Goal: Task Accomplishment & Management: Manage account settings

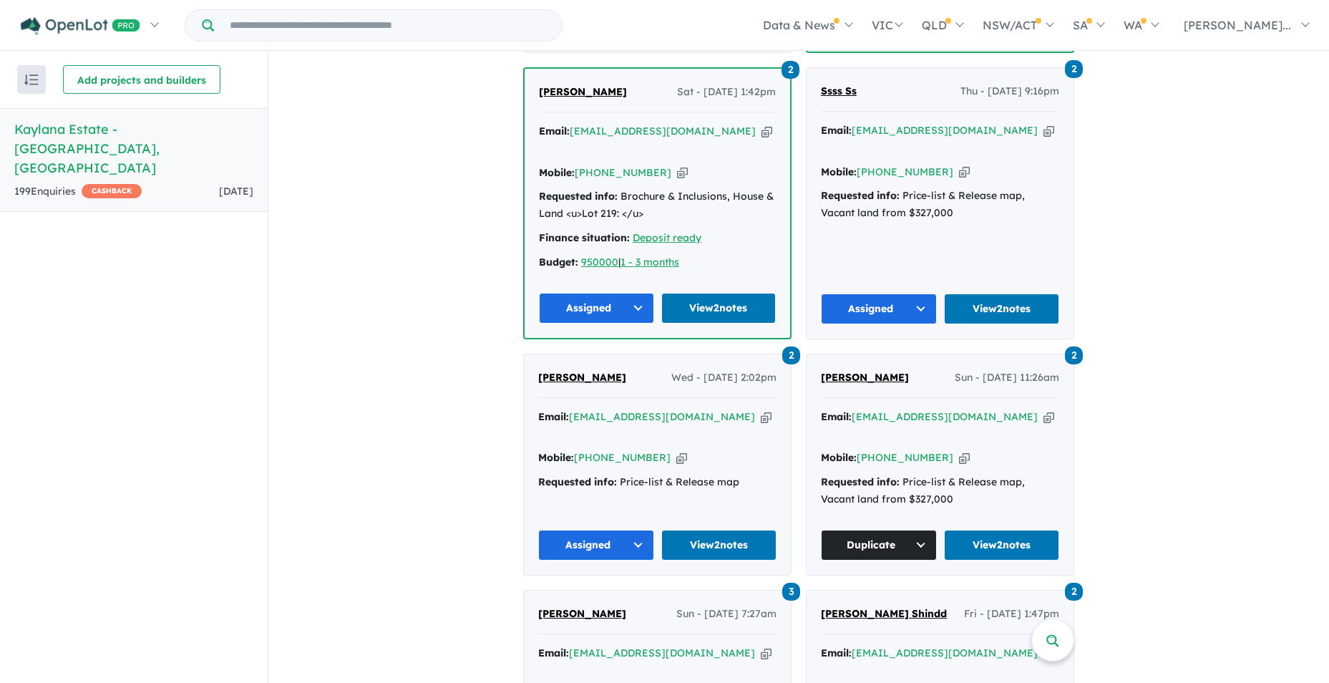
scroll to position [1861, 0]
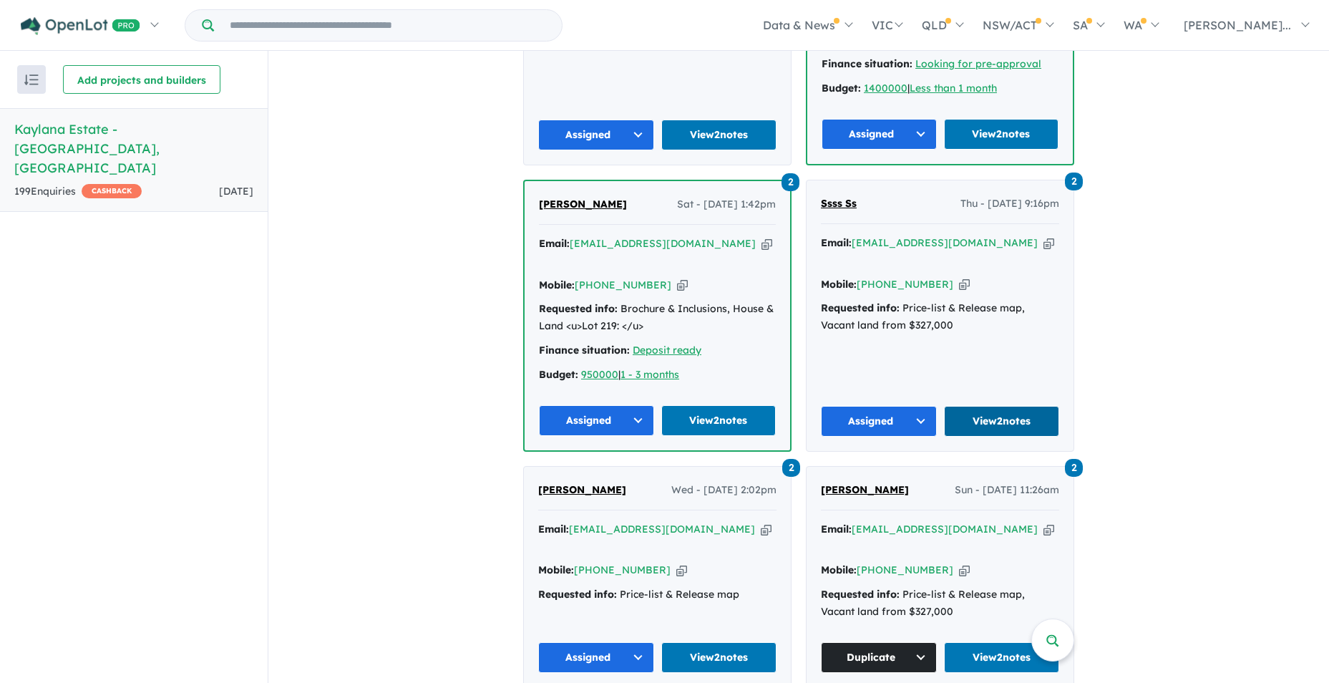
click at [998, 406] on link "View 2 notes" at bounding box center [1002, 421] width 116 height 31
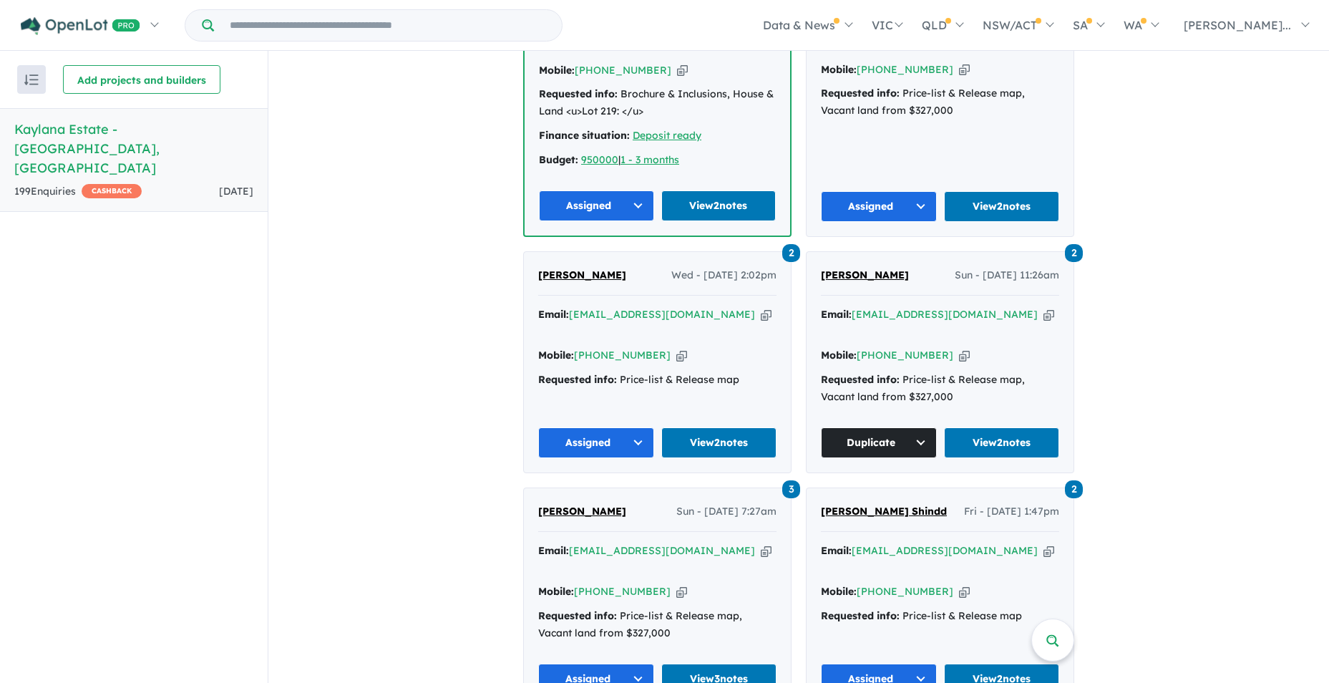
scroll to position [2004, 0]
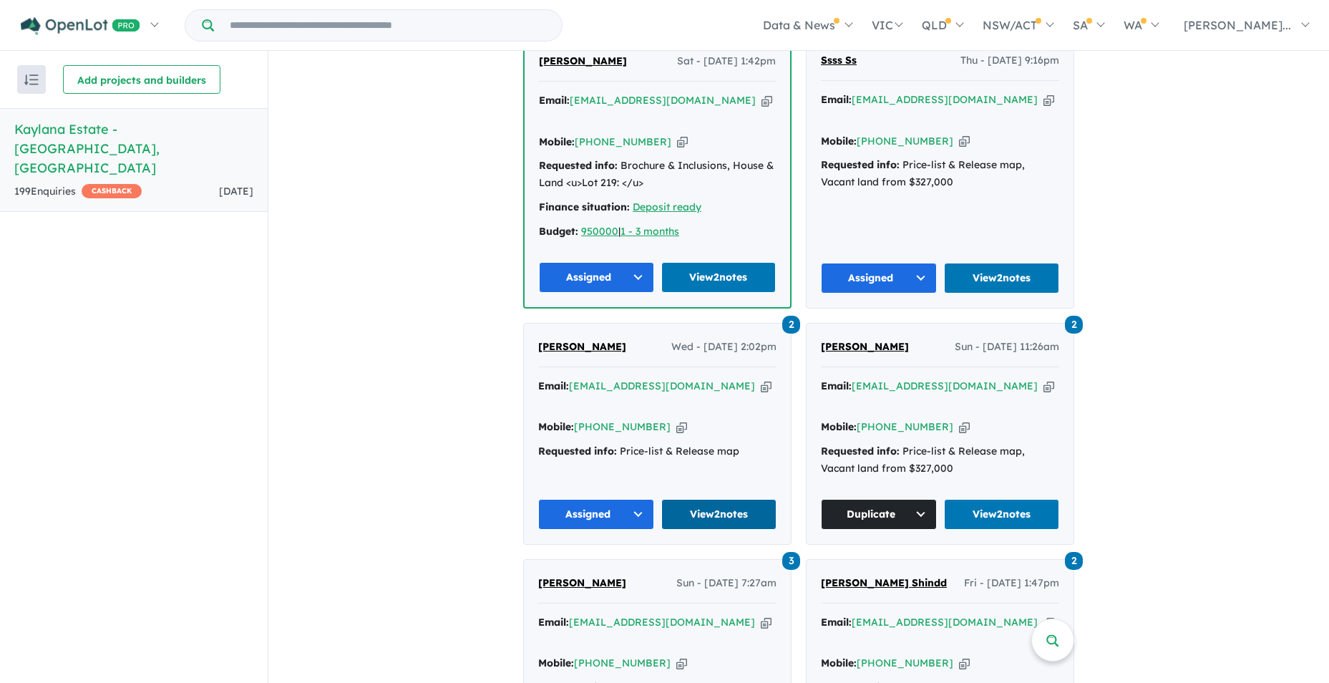
click at [701, 499] on link "View 2 notes" at bounding box center [719, 514] width 116 height 31
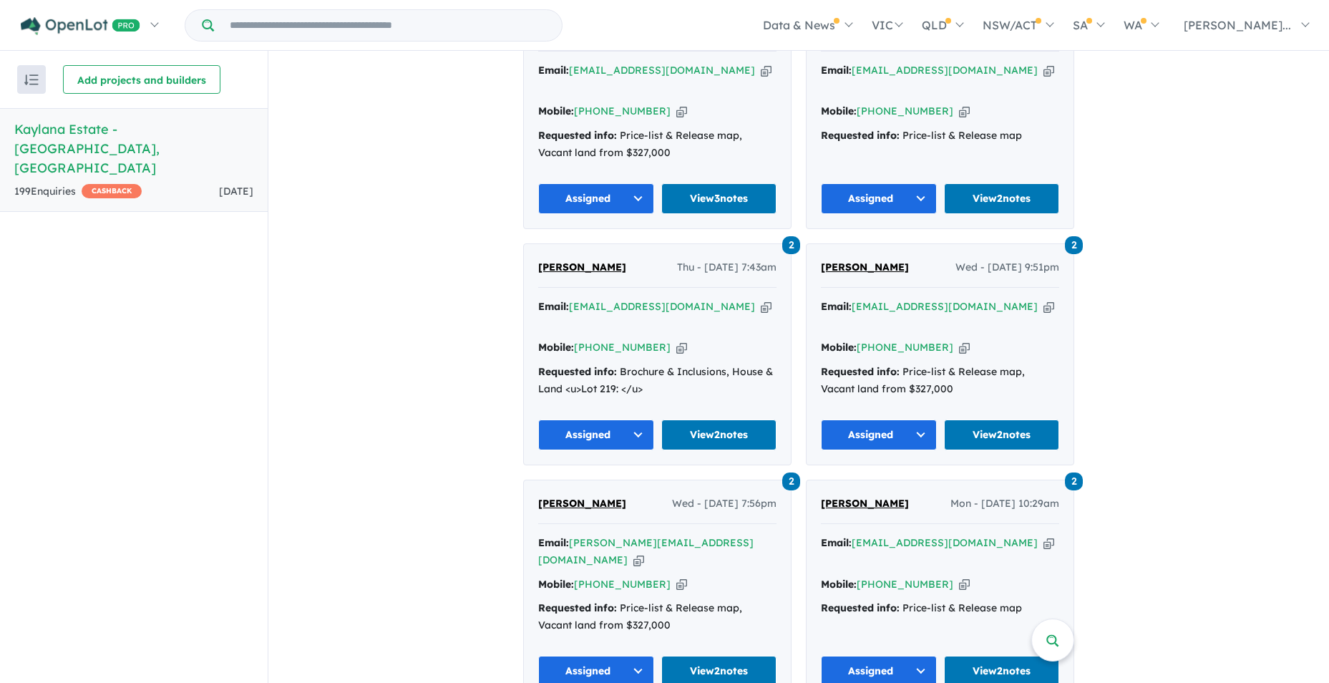
scroll to position [2577, 0]
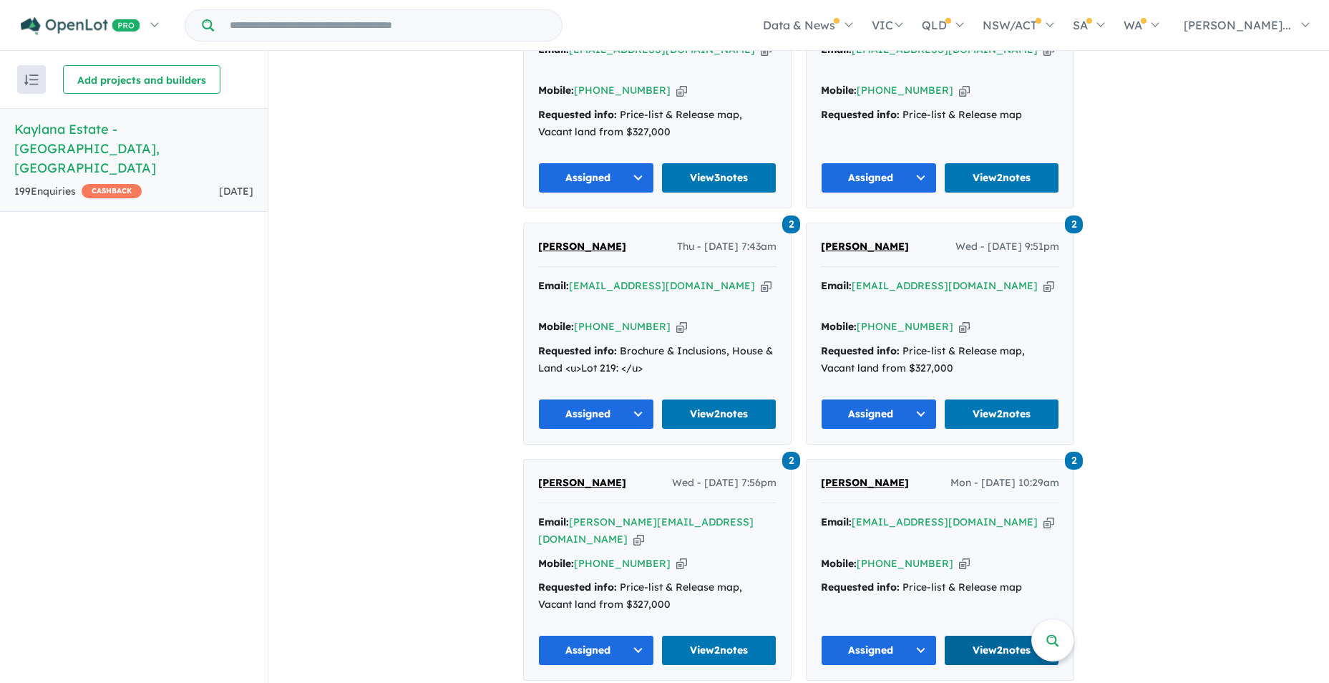
click at [989, 635] on link "View 2 notes" at bounding box center [1002, 650] width 116 height 31
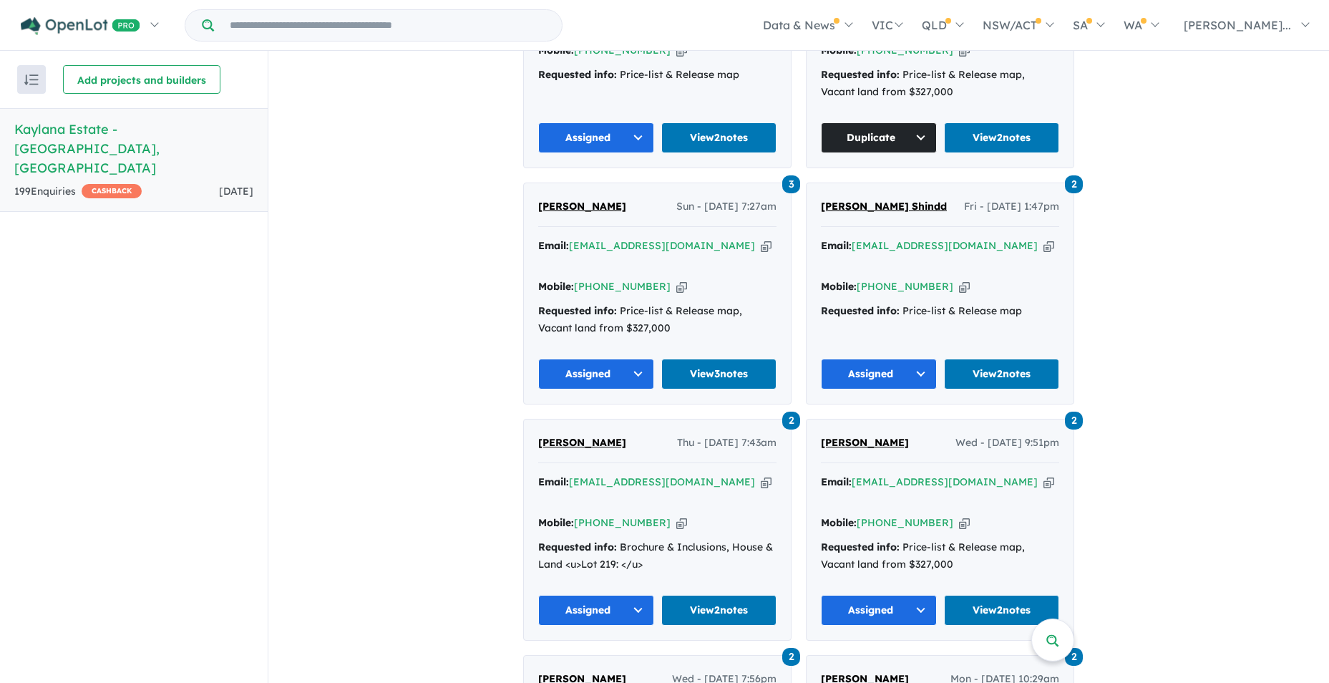
scroll to position [2362, 0]
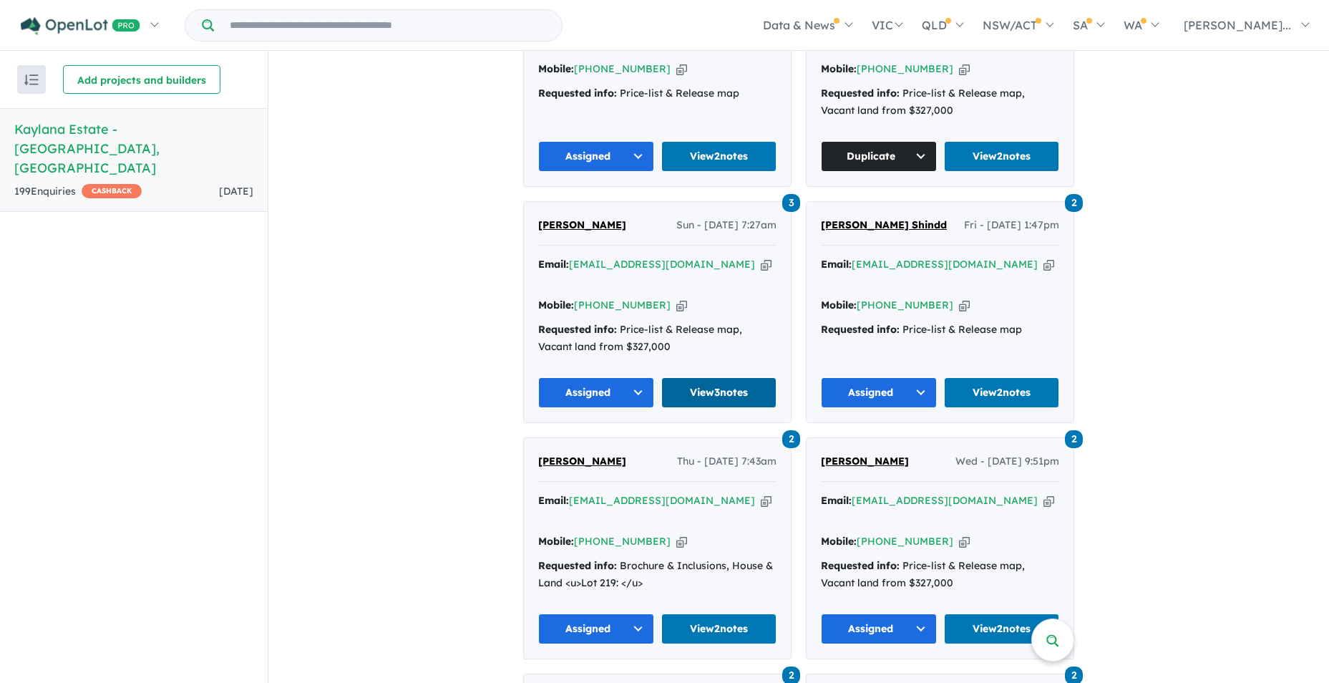
click at [710, 377] on link "View 3 notes" at bounding box center [719, 392] width 116 height 31
click at [1023, 377] on link "View 2 notes" at bounding box center [1002, 392] width 116 height 31
click at [706, 613] on link "View 2 notes" at bounding box center [719, 628] width 116 height 31
click at [1006, 613] on link "View 2 notes" at bounding box center [1002, 628] width 116 height 31
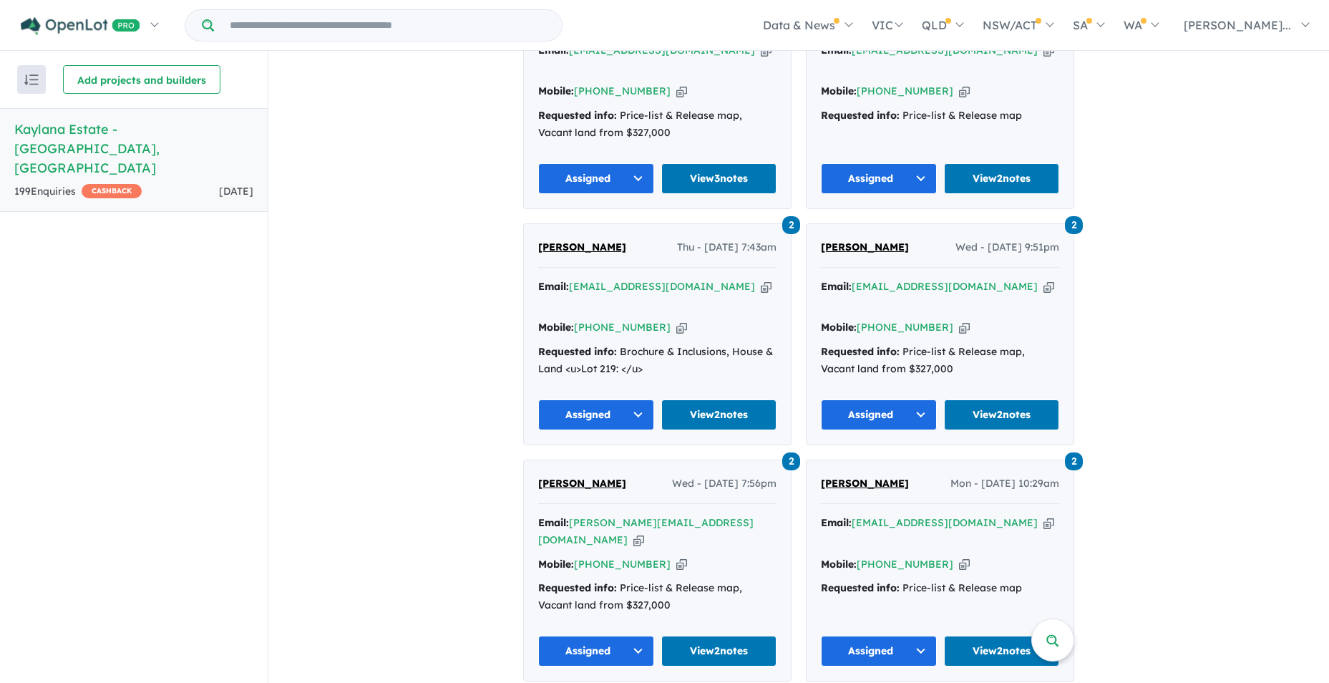
scroll to position [2577, 0]
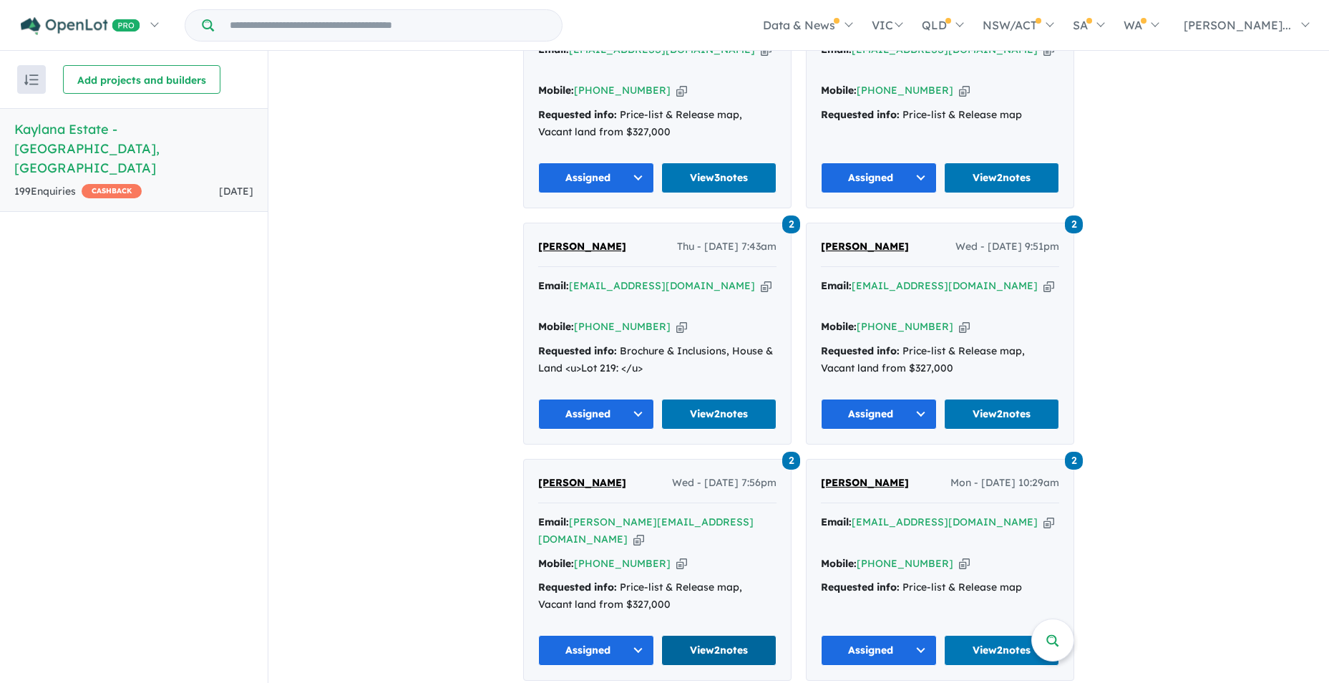
click at [713, 635] on link "View 2 notes" at bounding box center [719, 650] width 116 height 31
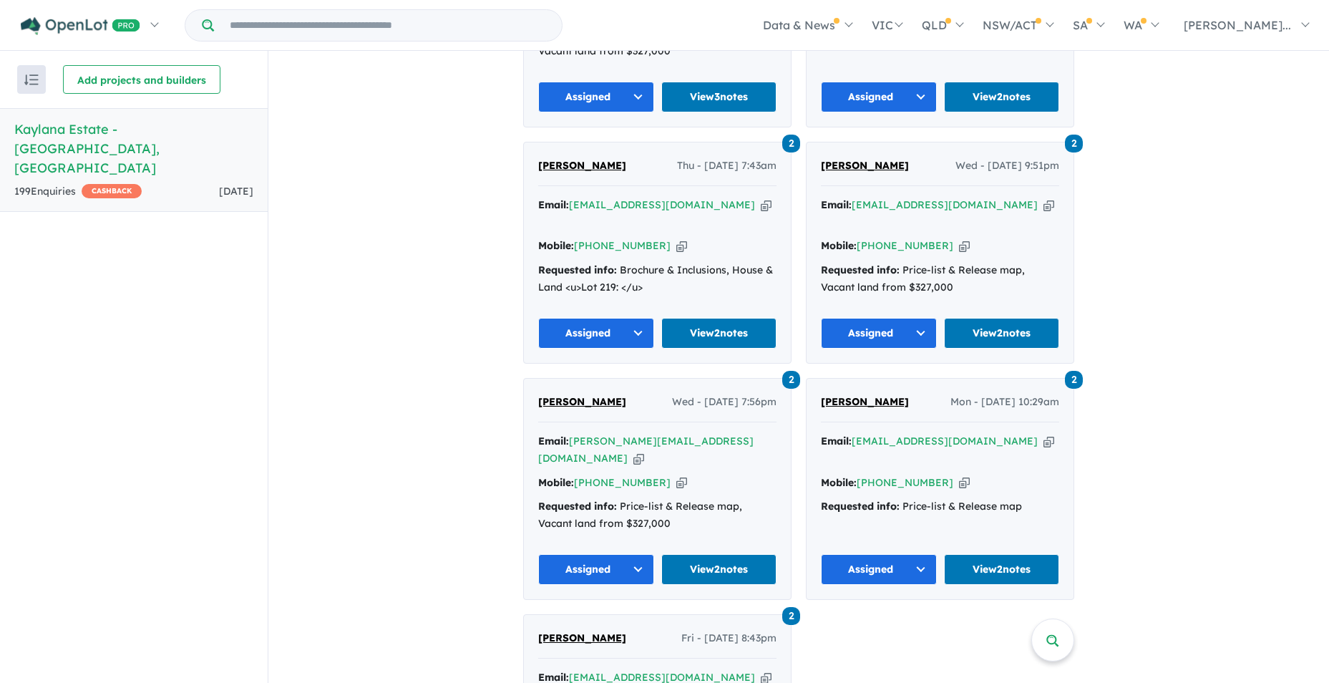
scroll to position [2863, 0]
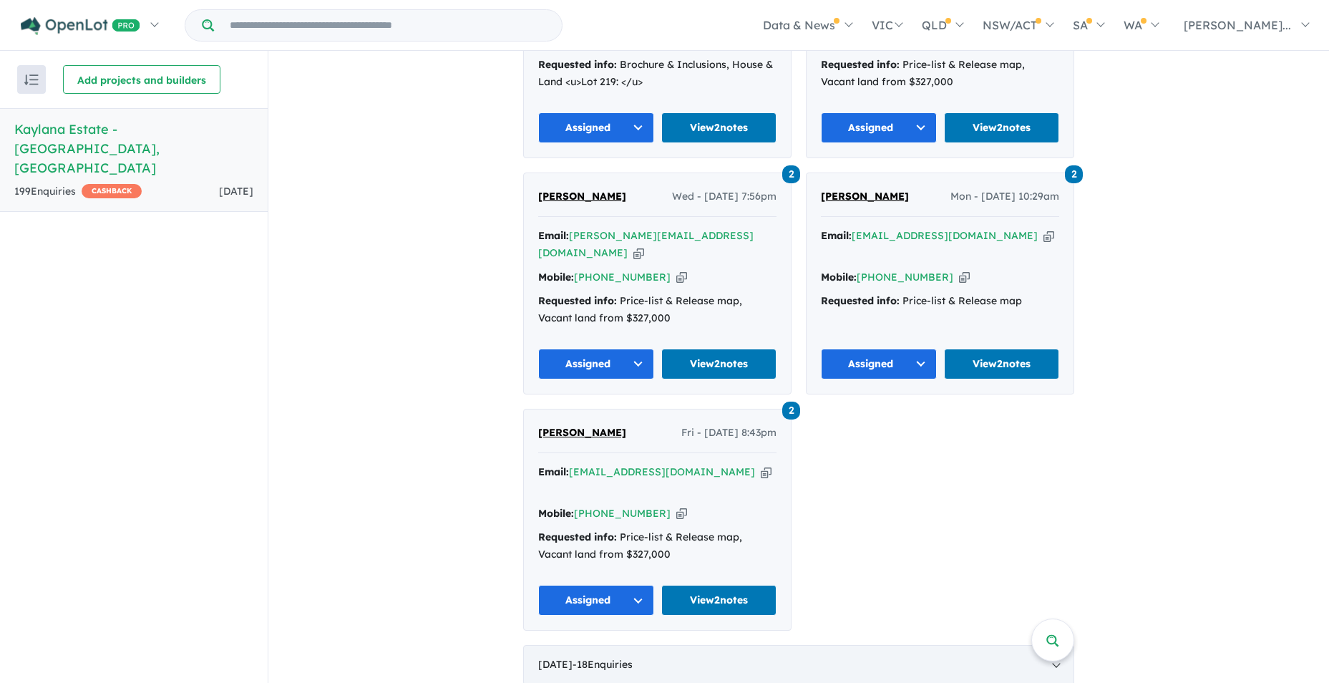
click at [603, 658] on span "- 18 Enquir ies ( 0 unread)" at bounding box center [603, 664] width 60 height 13
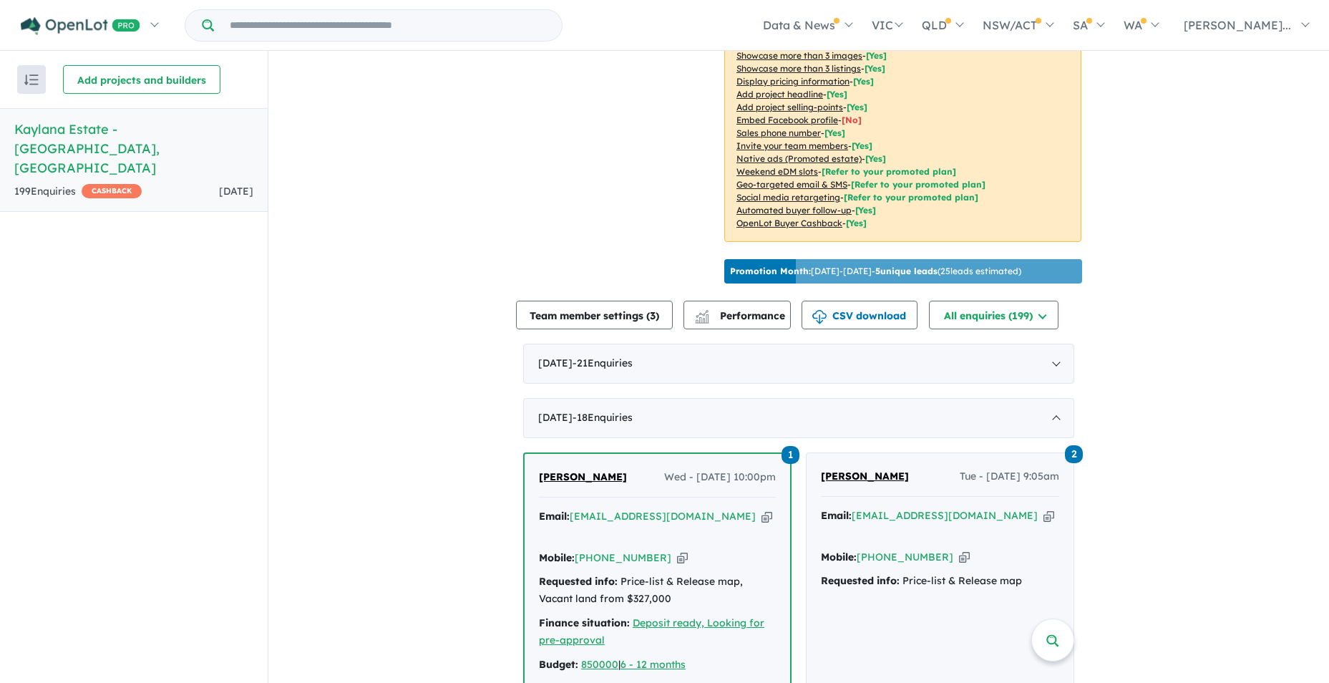
scroll to position [429, 0]
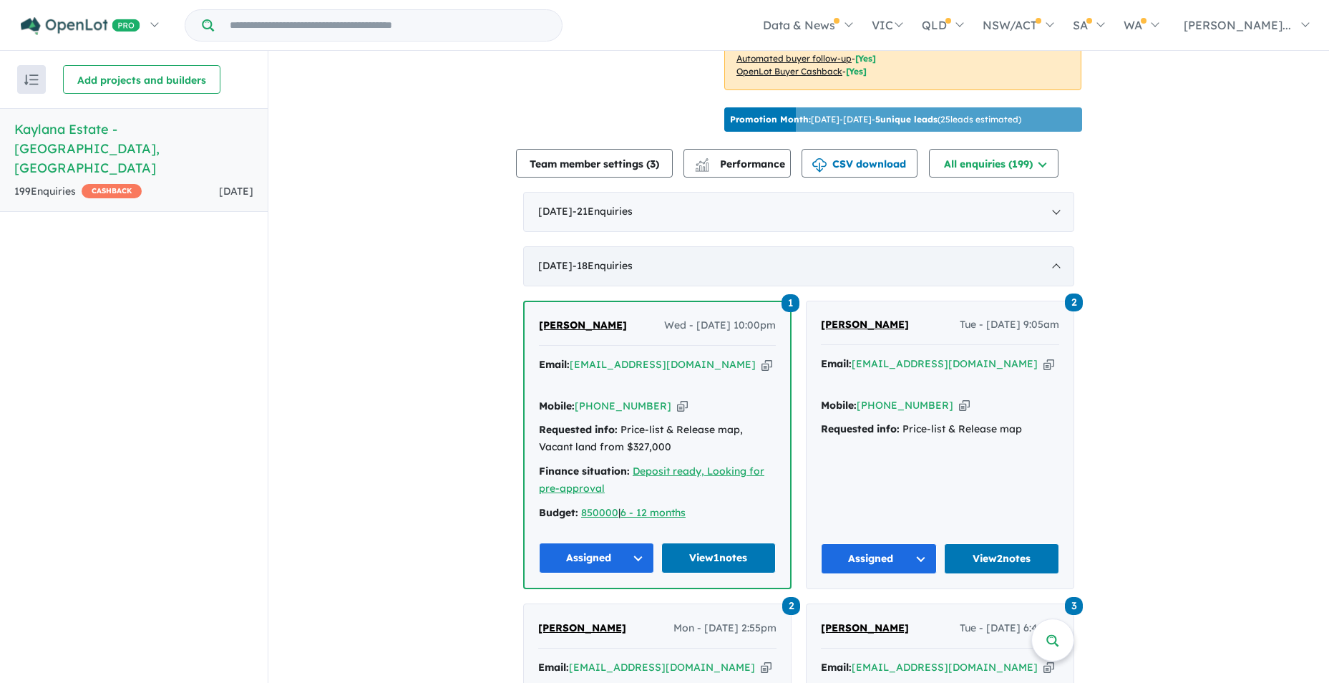
click at [569, 252] on div "July 2025 - 18 Enquir ies ( 0 unread)" at bounding box center [798, 266] width 551 height 40
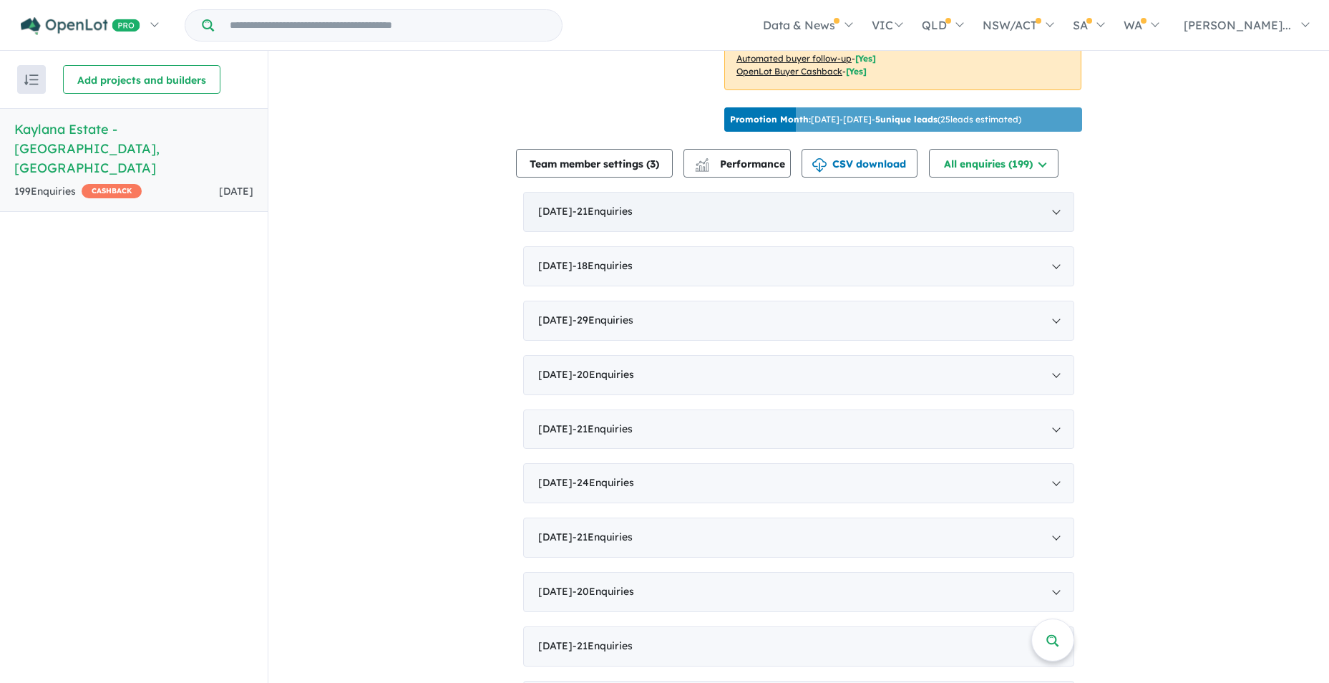
click at [585, 202] on div "August 2025 - 21 Enquir ies ( 0 unread)" at bounding box center [798, 212] width 551 height 40
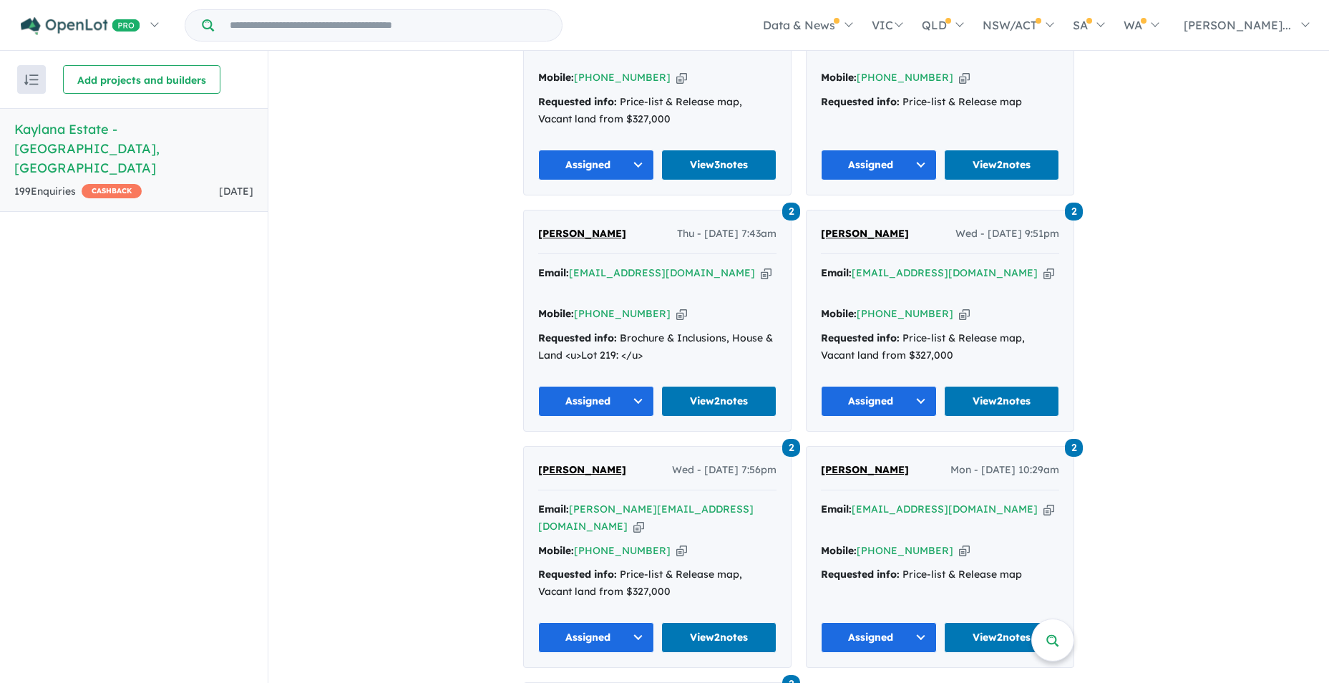
scroll to position [2863, 0]
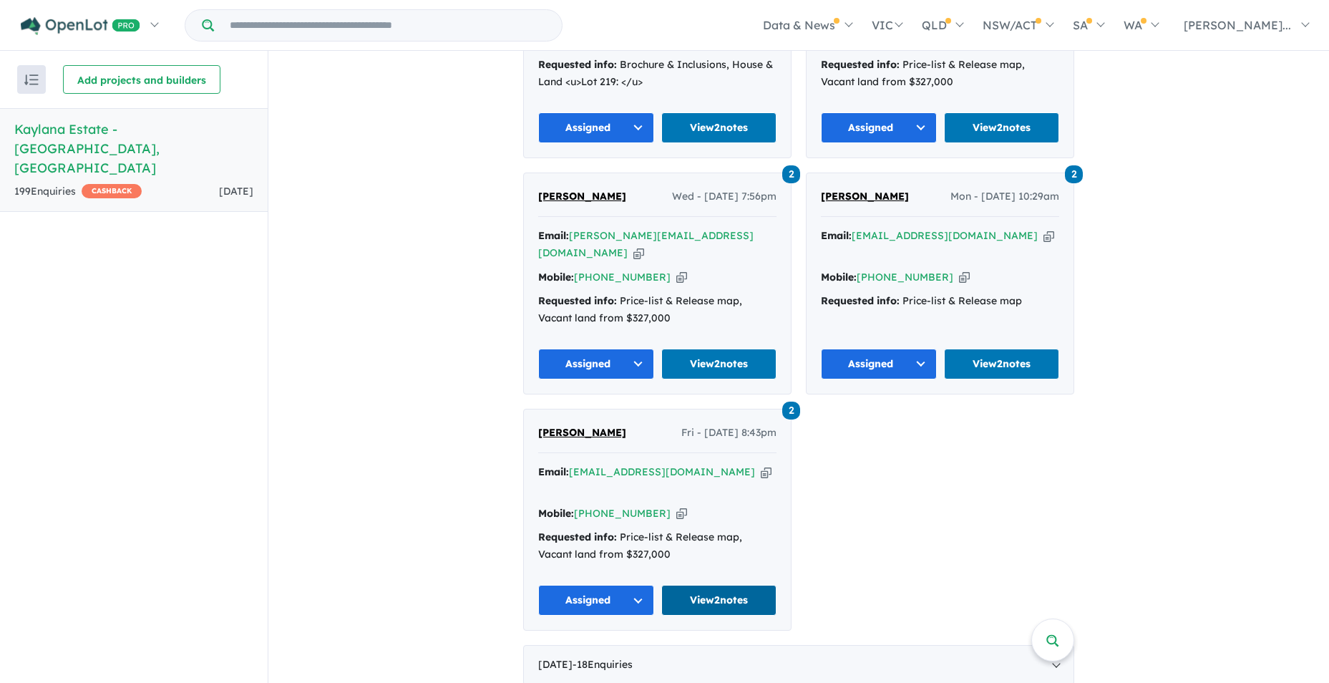
click at [699, 585] on link "View 2 notes" at bounding box center [719, 600] width 116 height 31
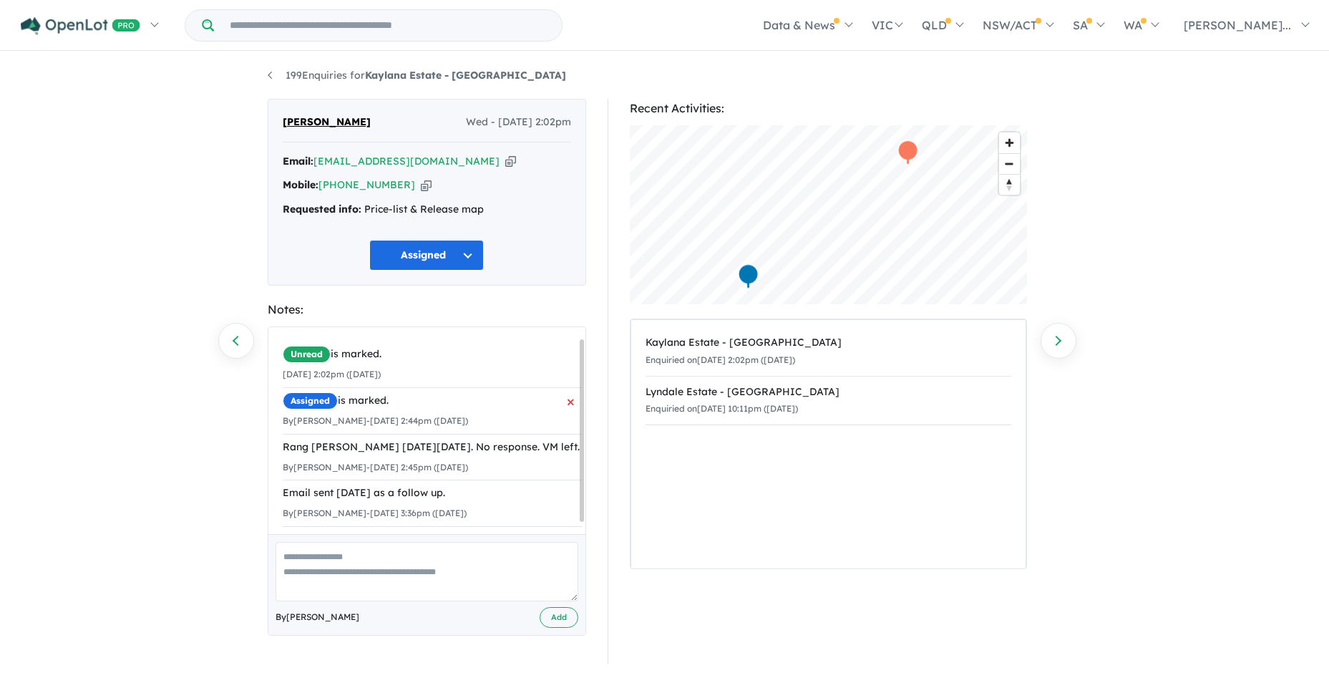
scroll to position [24, 0]
drag, startPoint x: 280, startPoint y: 419, endPoint x: 476, endPoint y: 513, distance: 217.4
click at [478, 513] on div "Unread is marked. 13/08/2025 2:02pm (Wednesday) Assigned is marked. By Steve Fo…" at bounding box center [432, 434] width 328 height 214
drag, startPoint x: 476, startPoint y: 513, endPoint x: 434, endPoint y: 502, distance: 43.6
copy ul "Rang Shivani on Wednesday 13/08/2025. No response. VM left. By Steve Forte - 16…"
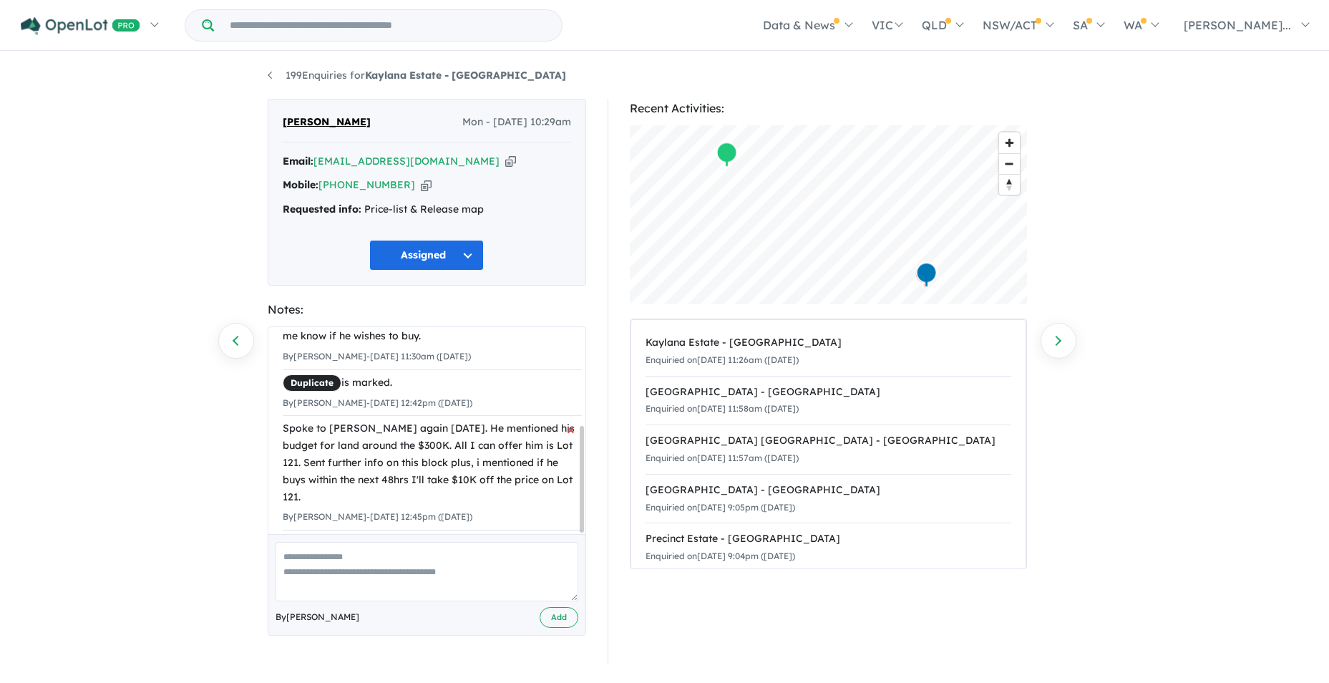
click at [520, 470] on div "Spoke to Mohammed again today. He mentioned his budget for land around the $300…" at bounding box center [432, 462] width 299 height 85
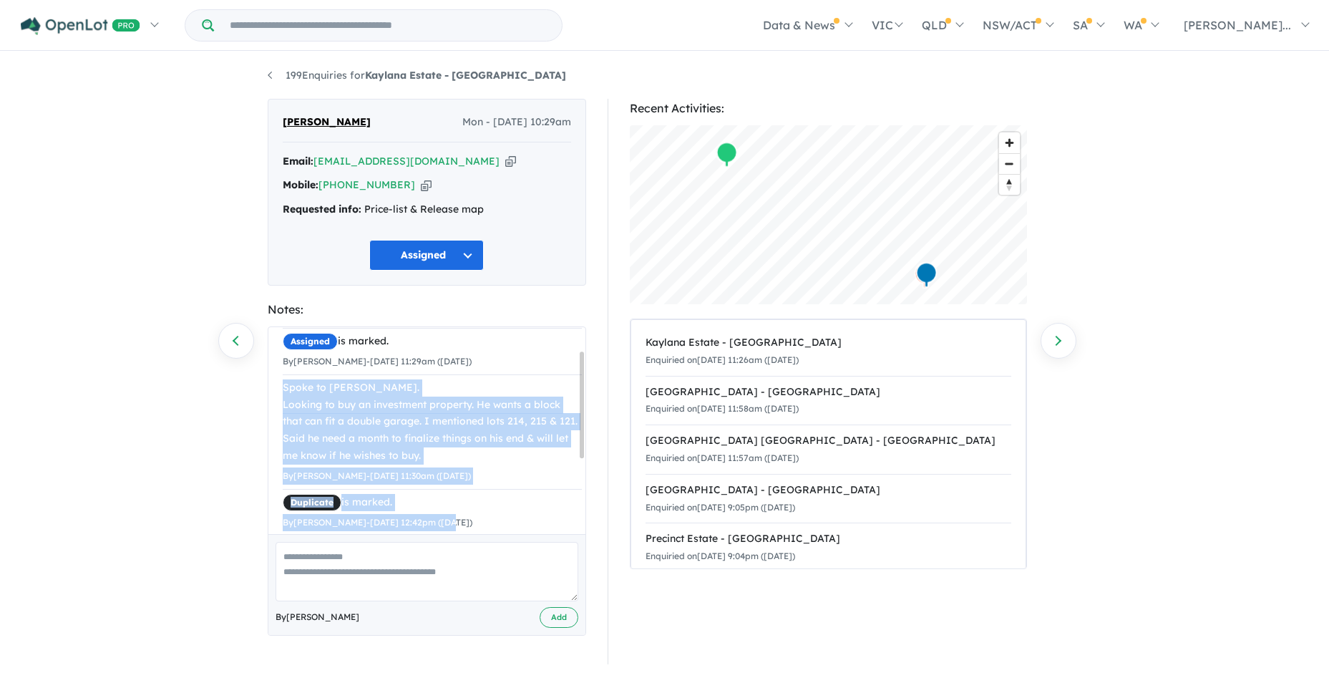
scroll to position [190, 0]
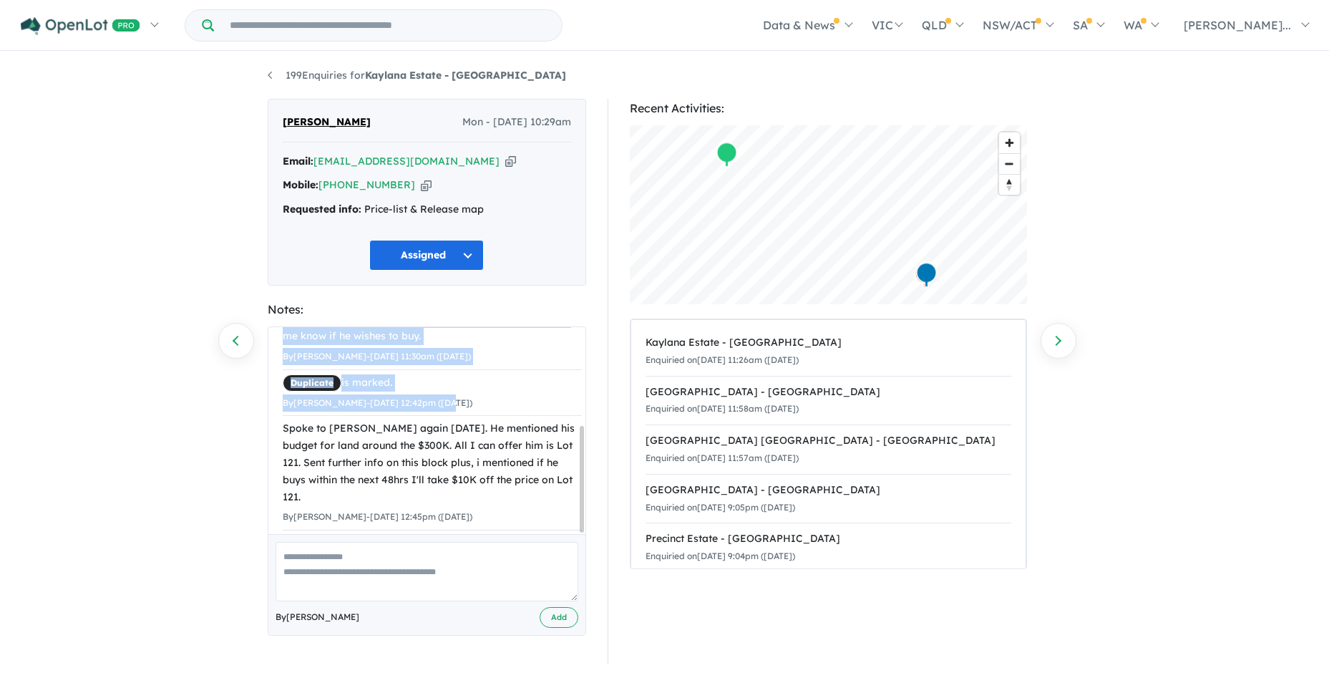
drag, startPoint x: 283, startPoint y: 447, endPoint x: 485, endPoint y: 527, distance: 216.5
click at [485, 527] on div "Unread is marked. 04/08/2025 10:29am (Monday) Assigned is marked. By Steve Fort…" at bounding box center [432, 346] width 328 height 397
drag, startPoint x: 485, startPoint y: 527, endPoint x: 453, endPoint y: 506, distance: 37.7
copy ul "Spoke to Mohammed. Looking to buy an investment property. He wants a block that…"
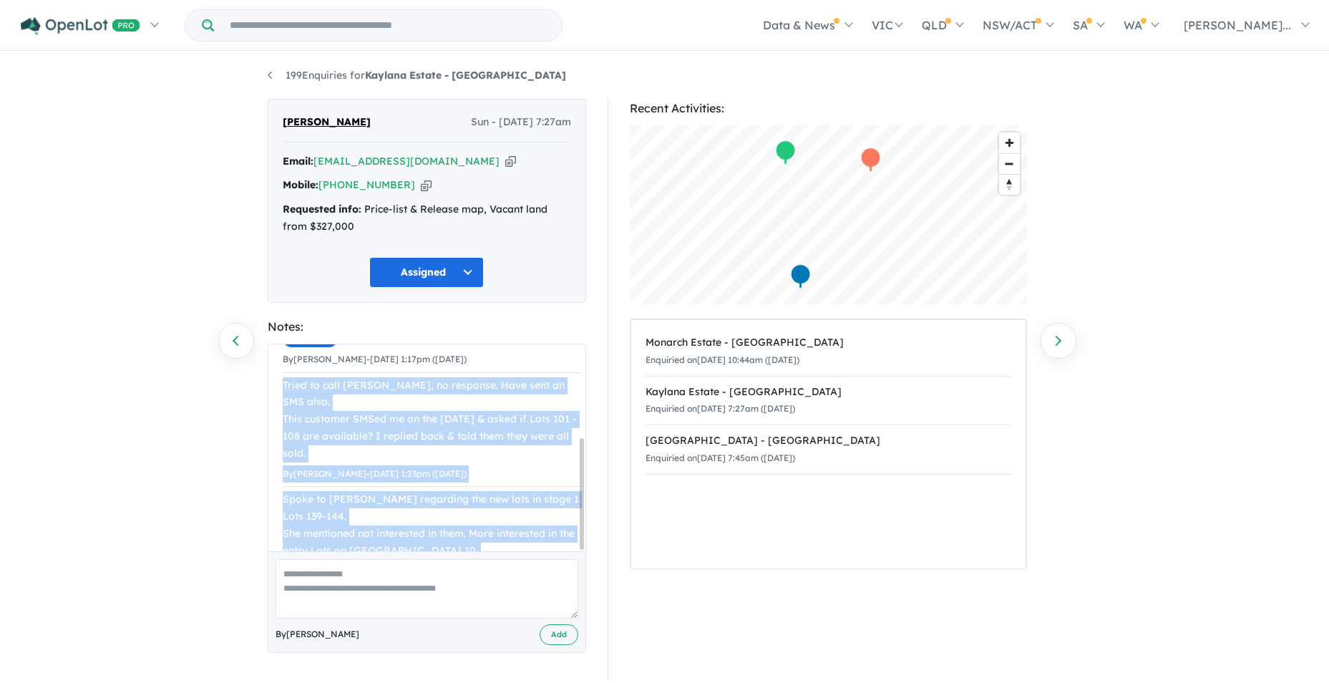
scroll to position [172, 0]
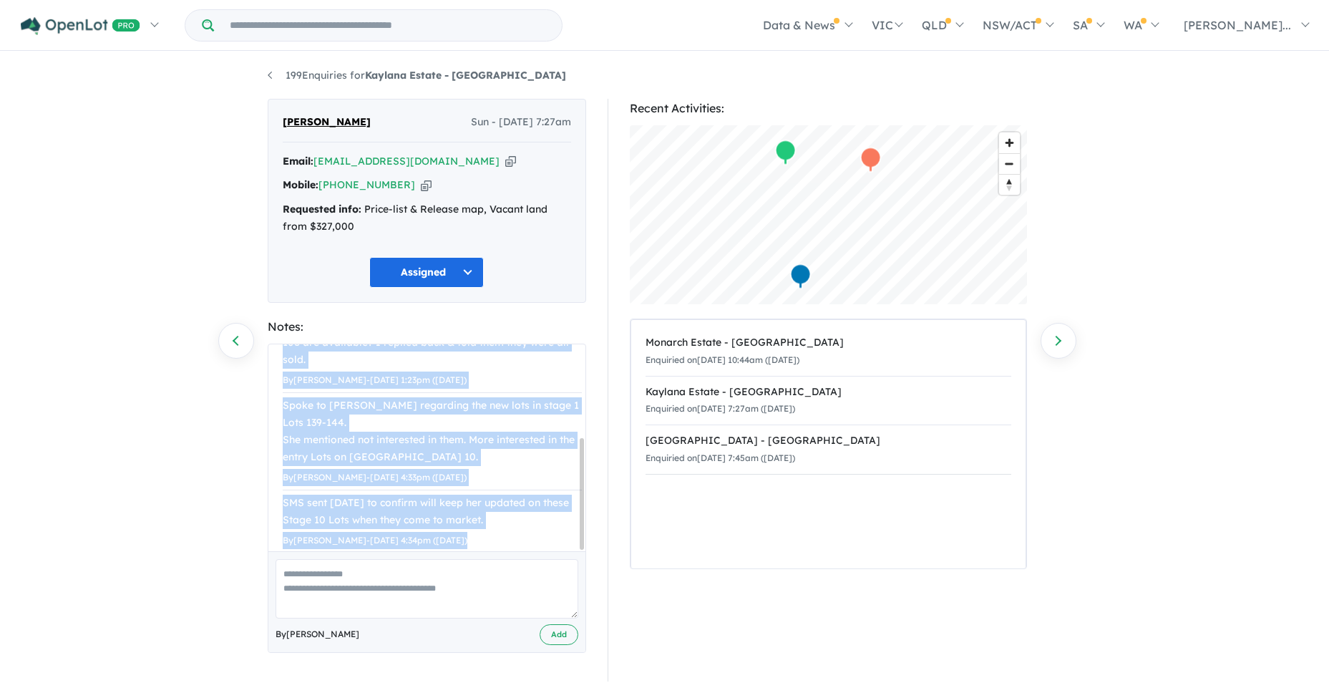
drag, startPoint x: 282, startPoint y: 460, endPoint x: 497, endPoint y: 568, distance: 240.7
click at [497, 568] on div "Unread is marked. [DATE] 7:27am ([DATE]) Assigned is marked. By [PERSON_NAME] -…" at bounding box center [427, 498] width 319 height 309
copy div "Tried to call Jasleen, no response. Have sent an SMS also. This customer SMSed …"
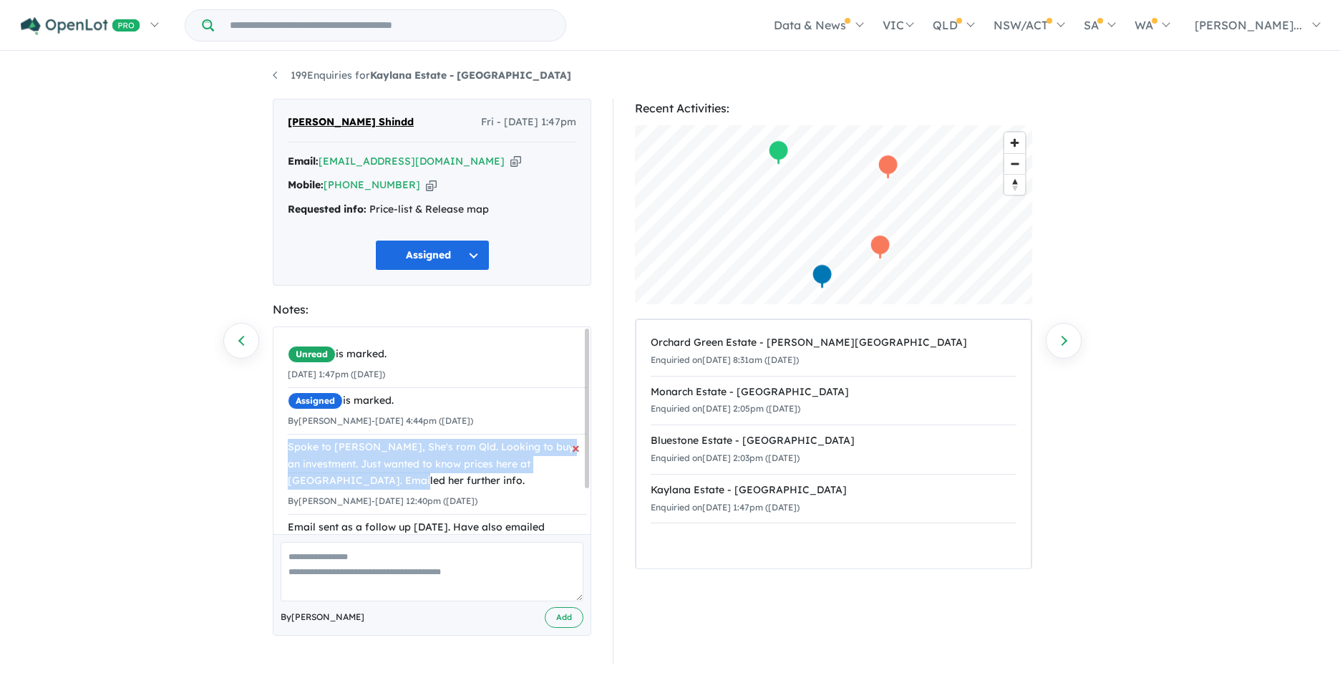
drag, startPoint x: 286, startPoint y: 444, endPoint x: 391, endPoint y: 490, distance: 113.8
click at [391, 490] on div "Unread is marked. 08/08/2025 1:47pm (Friday) Assigned is marked. By Steve Forte…" at bounding box center [437, 459] width 328 height 265
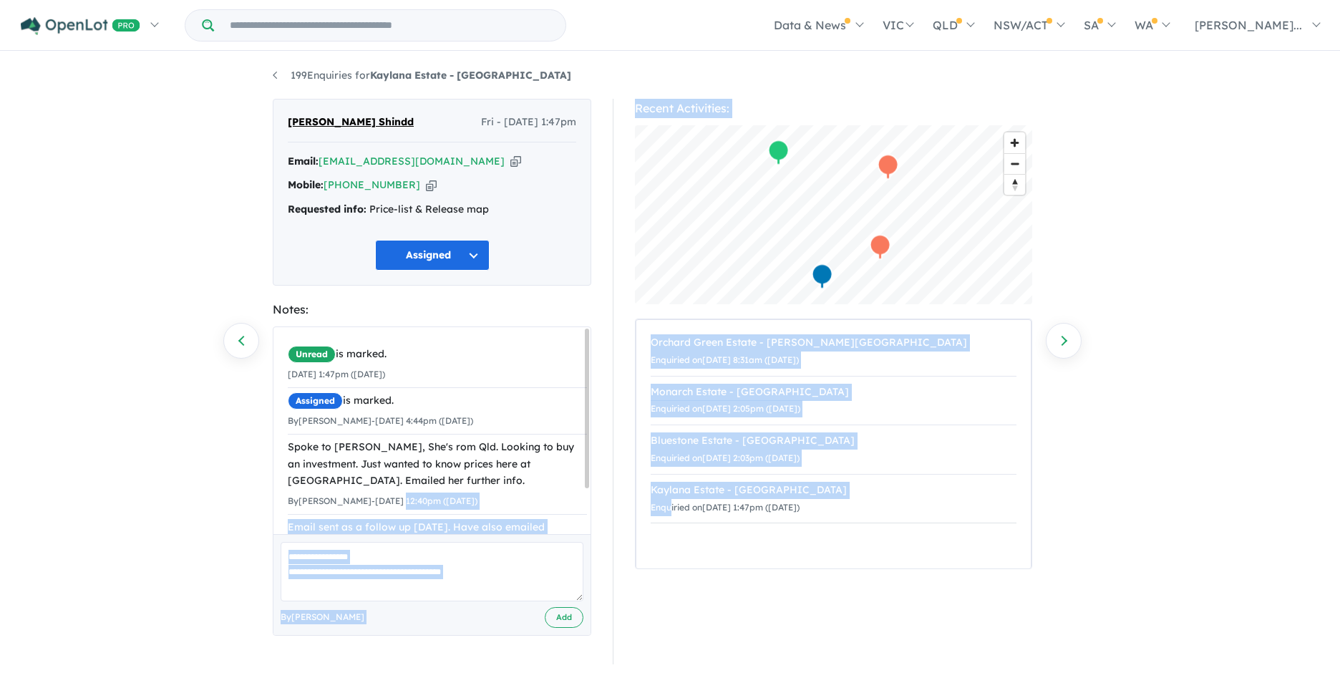
drag, startPoint x: 391, startPoint y: 490, endPoint x: 671, endPoint y: 540, distance: 284.3
click at [671, 540] on div "Vrusha Shindd Fri - 08/08/2025, 1:47pm Email: vrusha99@myyahoo.com Copied! Mobi…" at bounding box center [670, 381] width 816 height 565
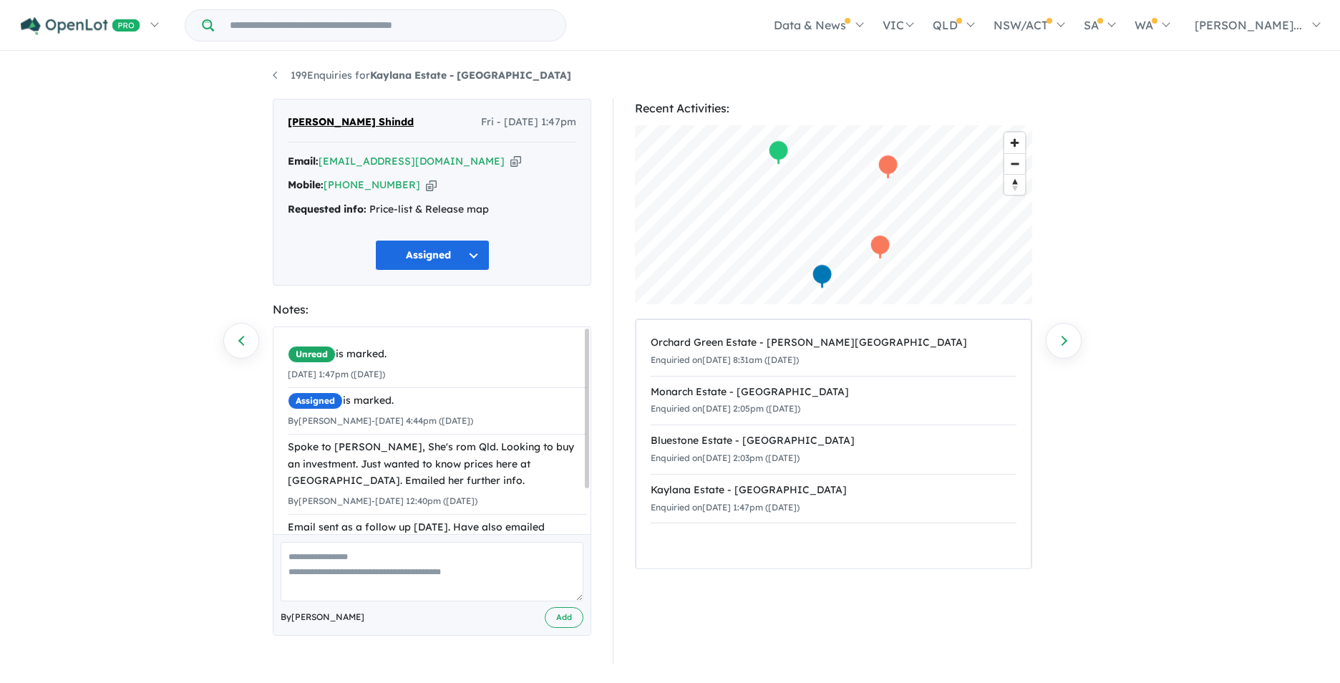
click at [168, 408] on div "199 Enquiries for Kaylana Estate - Tarneit Previous enquiry Next enquiry Vrusha…" at bounding box center [670, 366] width 1340 height 626
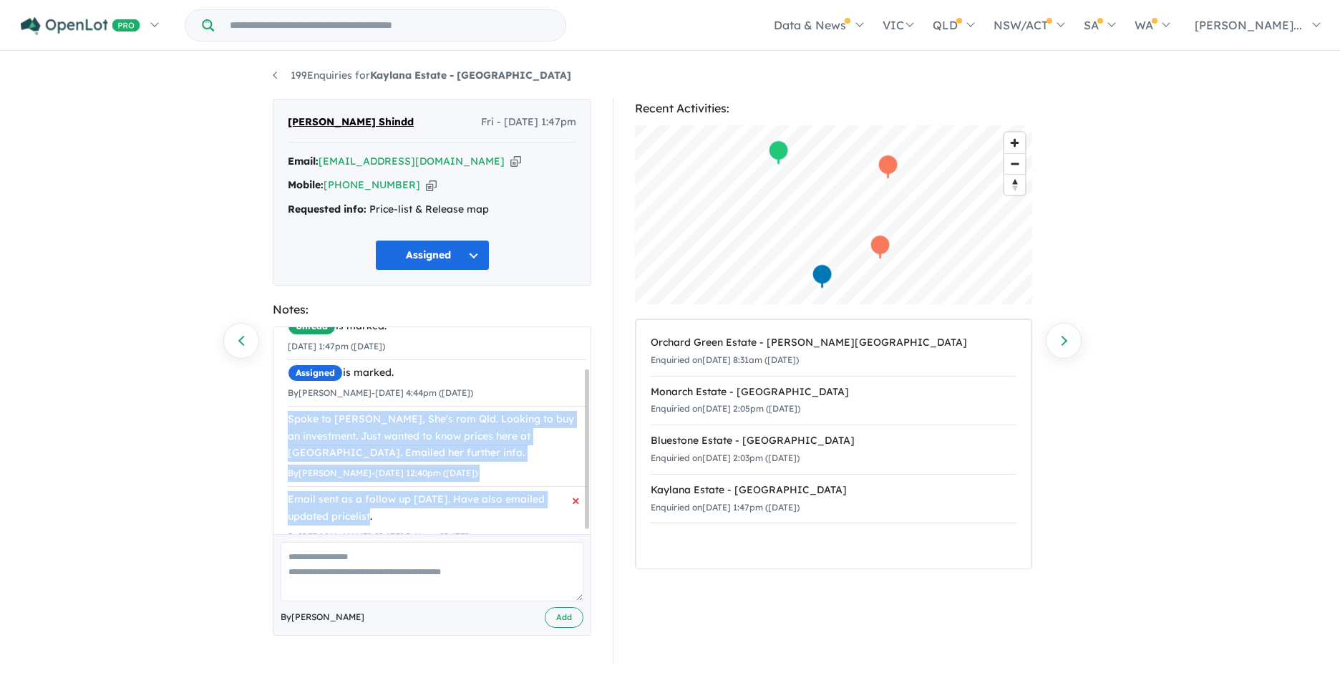
scroll to position [58, 0]
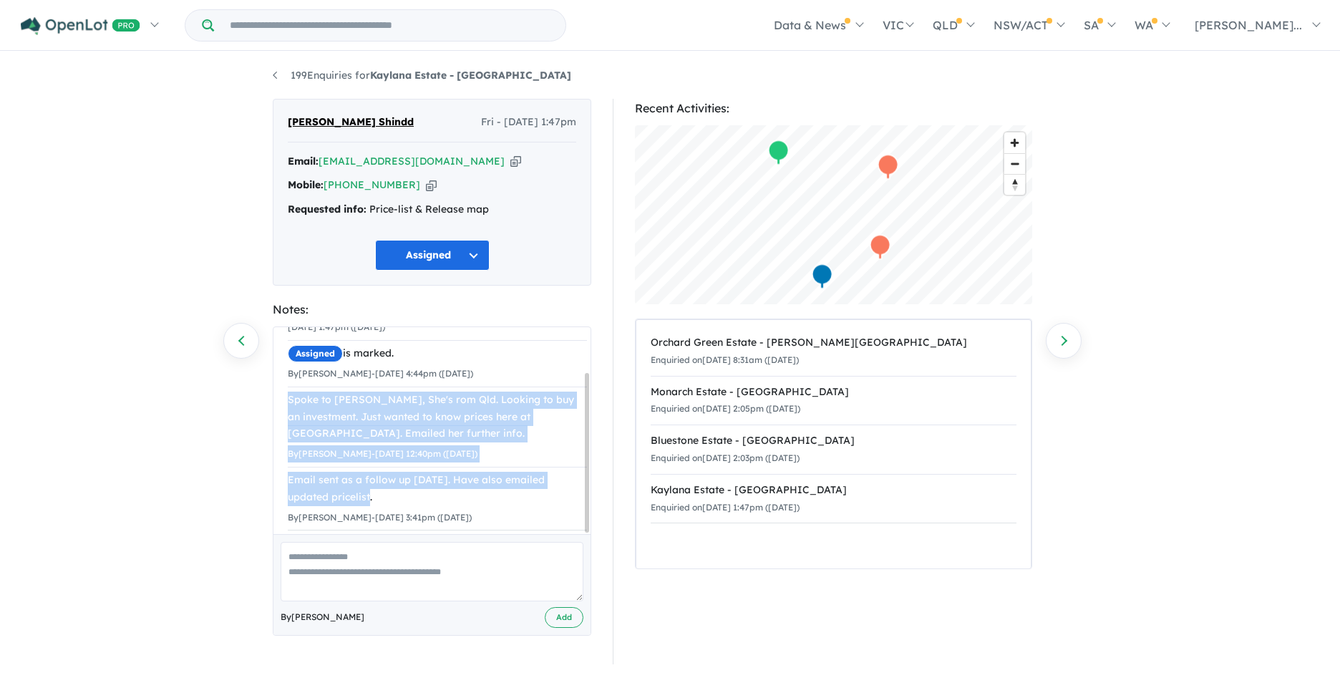
drag, startPoint x: 288, startPoint y: 444, endPoint x: 501, endPoint y: 522, distance: 226.4
click at [501, 522] on div "Unread is marked. 08/08/2025 1:47pm (Friday) Assigned is marked. By Steve Forte…" at bounding box center [437, 412] width 328 height 265
copy ul "Spoke to Vrusha, She's rom Qld. Looking to buy an investment. Just wanted to kn…"
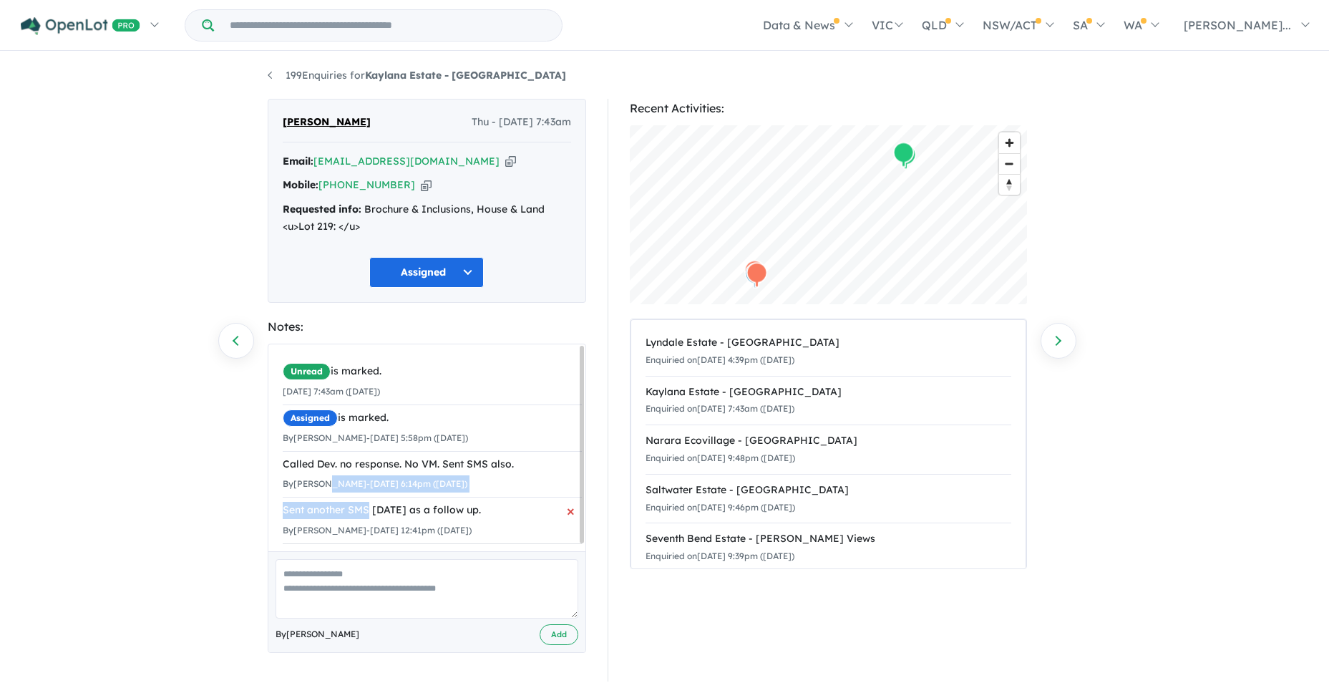
drag, startPoint x: 338, startPoint y: 490, endPoint x: 367, endPoint y: 497, distance: 30.0
click at [367, 497] on ul "Unread is marked. [DATE] 7:43am ([DATE]) Assigned is marked. By [PERSON_NAME] -…" at bounding box center [432, 451] width 299 height 185
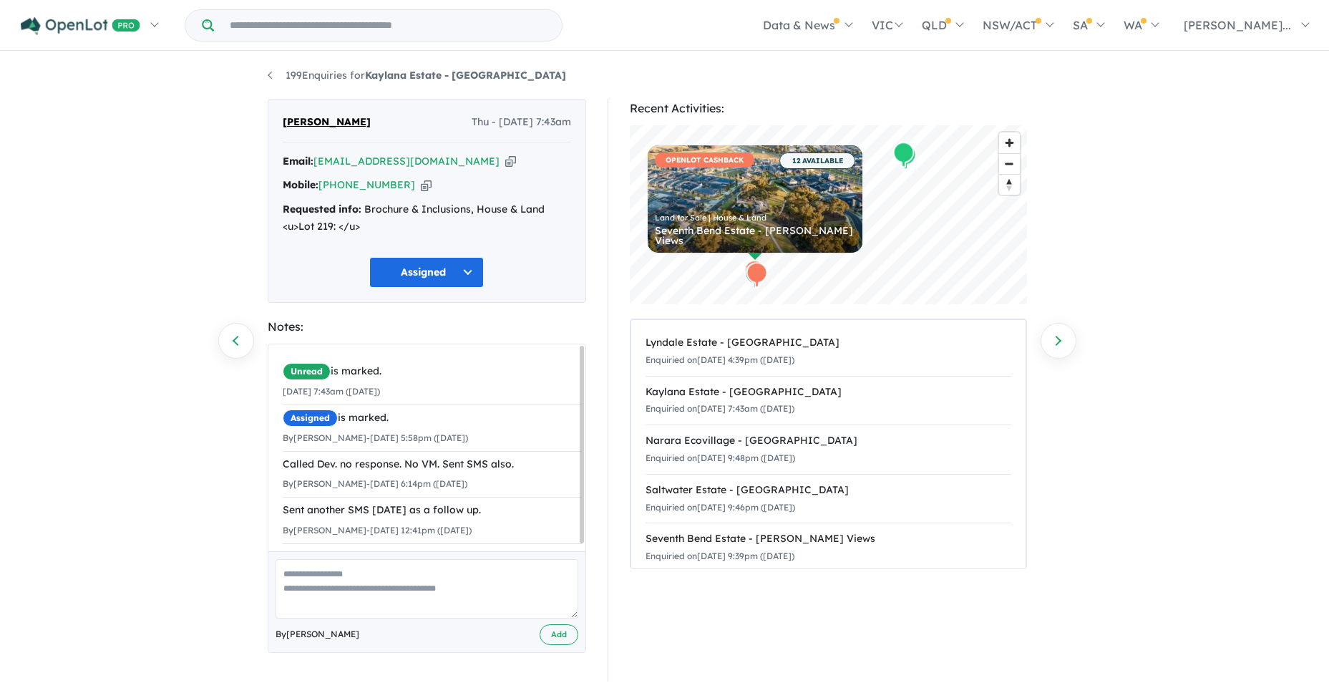
click at [118, 294] on div "199 Enquiries for Kaylana Estate - Tarneit Previous enquiry Next enquiry Dev Pa…" at bounding box center [664, 369] width 1329 height 632
click at [115, 289] on div "199 Enquiries for Kaylana Estate - Tarneit Previous enquiry Next enquiry Dev Pa…" at bounding box center [664, 369] width 1329 height 632
drag, startPoint x: 115, startPoint y: 289, endPoint x: 120, endPoint y: 455, distance: 166.1
click at [119, 457] on div "199 Enquiries for Kaylana Estate - Tarneit Previous enquiry Next enquiry Dev Pa…" at bounding box center [664, 369] width 1329 height 632
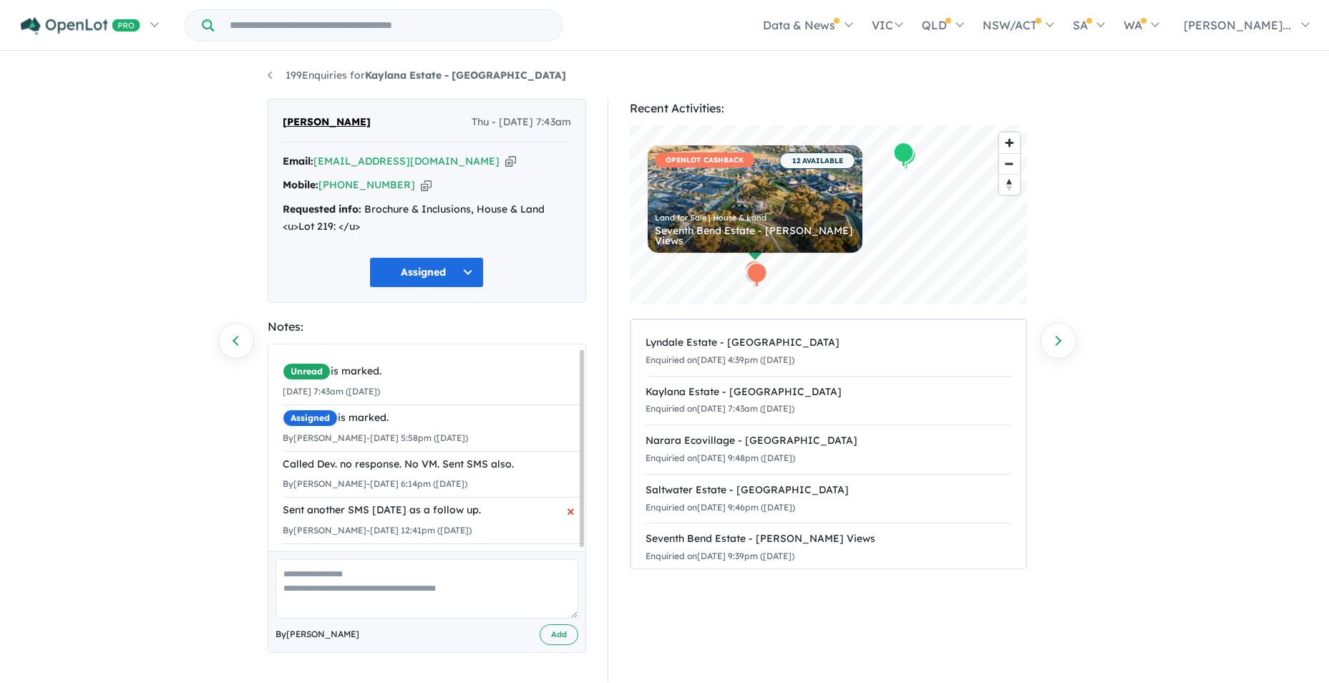
scroll to position [7, 0]
drag, startPoint x: 283, startPoint y: 460, endPoint x: 481, endPoint y: 538, distance: 212.4
click at [481, 538] on div "Unread is marked. 07/08/2025 7:43am (Thursday) Assigned is marked. By Steve For…" at bounding box center [432, 451] width 328 height 214
drag, startPoint x: 481, startPoint y: 538, endPoint x: 454, endPoint y: 524, distance: 30.7
copy ul "Called Dev. no response. No VM. Sent SMS also. By Steve Forte - 07/08/2025 6:14…"
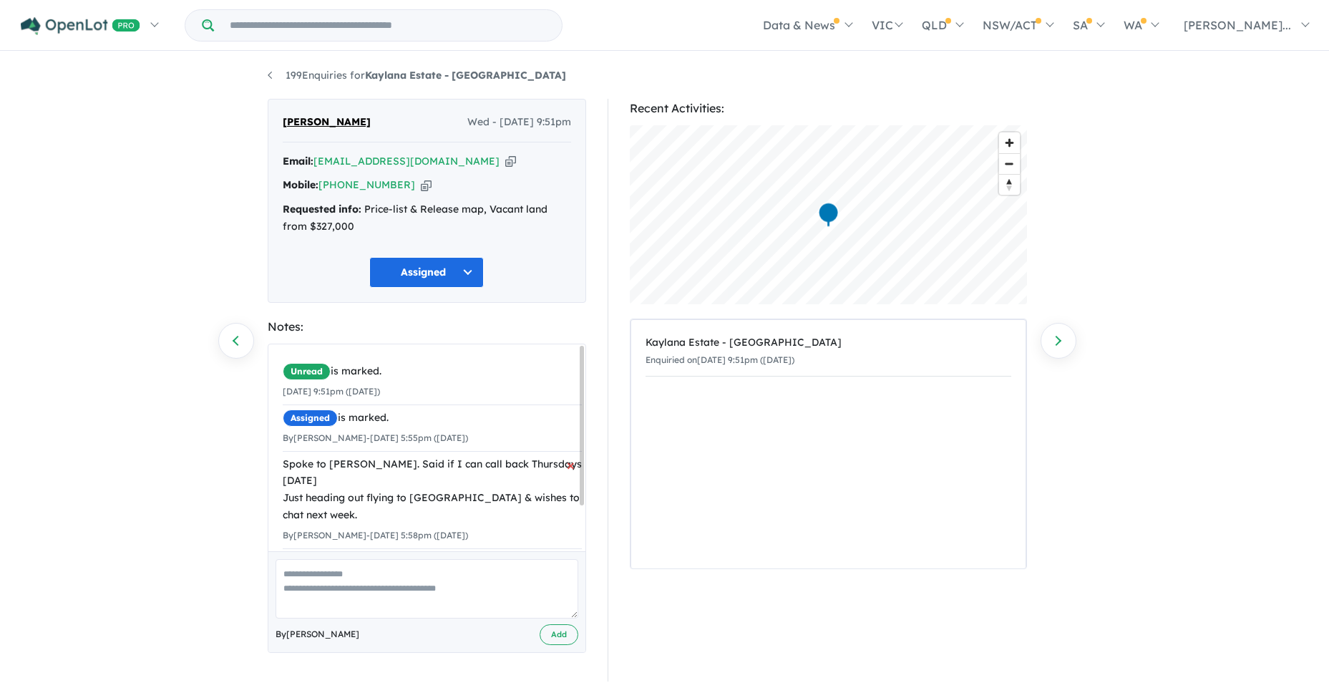
drag, startPoint x: 281, startPoint y: 463, endPoint x: 515, endPoint y: 535, distance: 244.3
click at [515, 535] on div "Unread is marked. [DATE] 9:51pm ([DATE]) Assigned is marked. By [PERSON_NAME] -…" at bounding box center [432, 476] width 328 height 265
drag, startPoint x: 515, startPoint y: 535, endPoint x: 463, endPoint y: 536, distance: 51.5
copy li "Spoke to [PERSON_NAME]. Said if I can call back Thursdays [DATE] Just heading o…"
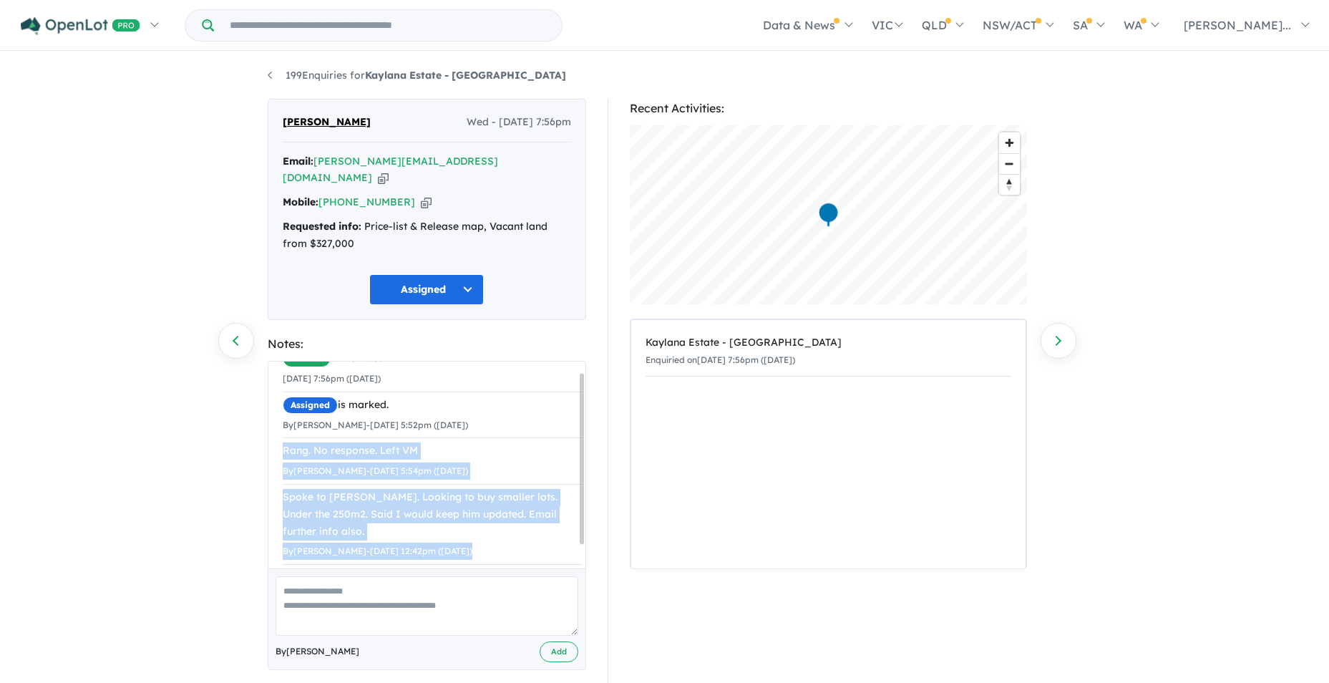
scroll to position [41, 0]
drag, startPoint x: 282, startPoint y: 465, endPoint x: 510, endPoint y: 533, distance: 237.3
click at [510, 533] on ul "Unread is marked. [DATE] 7:56pm ([DATE]) Assigned is marked. By [PERSON_NAME] -…" at bounding box center [432, 455] width 299 height 219
drag, startPoint x: 510, startPoint y: 533, endPoint x: 449, endPoint y: 522, distance: 61.8
copy ul "Rang. No response. Left VM By [PERSON_NAME] - [DATE] 5:54pm ([DATE]) × Spoke to…"
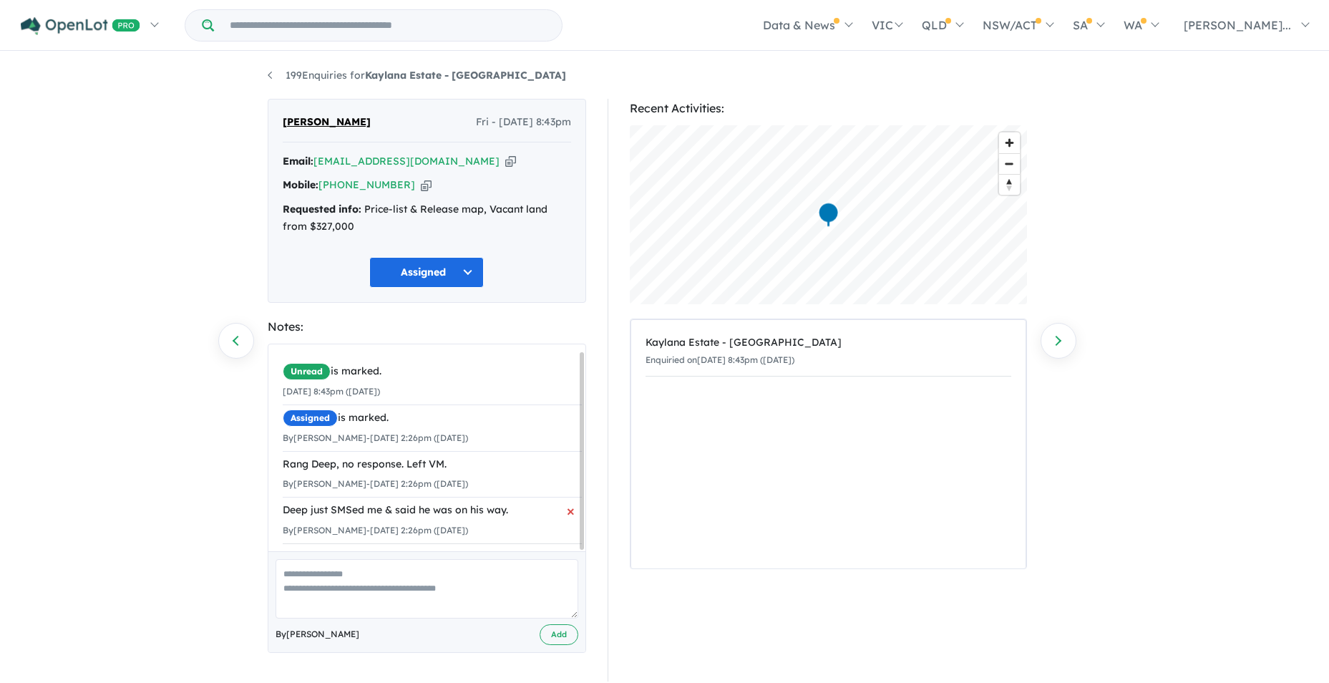
scroll to position [7, 0]
drag, startPoint x: 283, startPoint y: 455, endPoint x: 516, endPoint y: 515, distance: 241.0
click at [516, 515] on ul "Unread is marked. 01/08/2025 8:43pm (Friday) Assigned is marked. By Steve Forte…" at bounding box center [432, 451] width 299 height 185
drag, startPoint x: 516, startPoint y: 515, endPoint x: 465, endPoint y: 521, distance: 51.1
copy ul "Rang Deep, no response. Left VM. By Steve Forte - 02/08/2025 2:26pm (Saturday) …"
